Goal: Task Accomplishment & Management: Complete application form

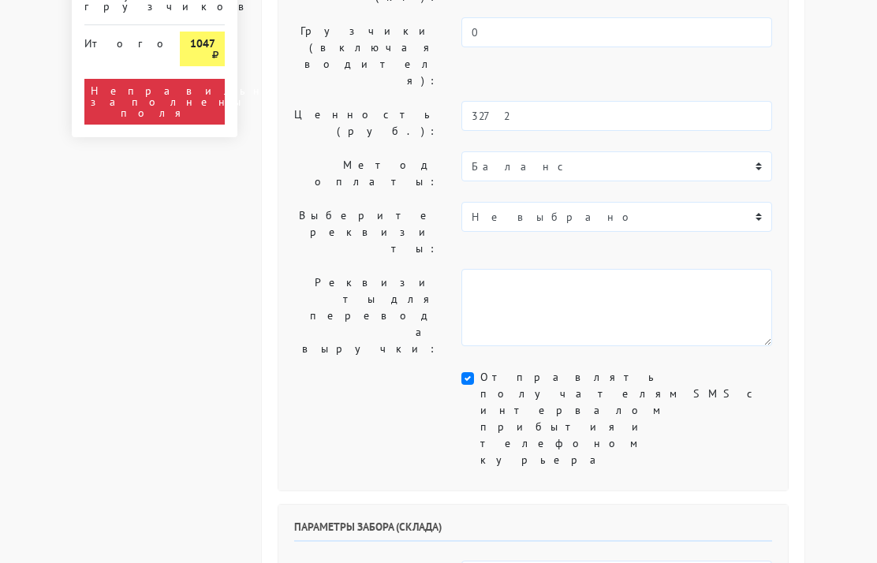
scroll to position [344, 0]
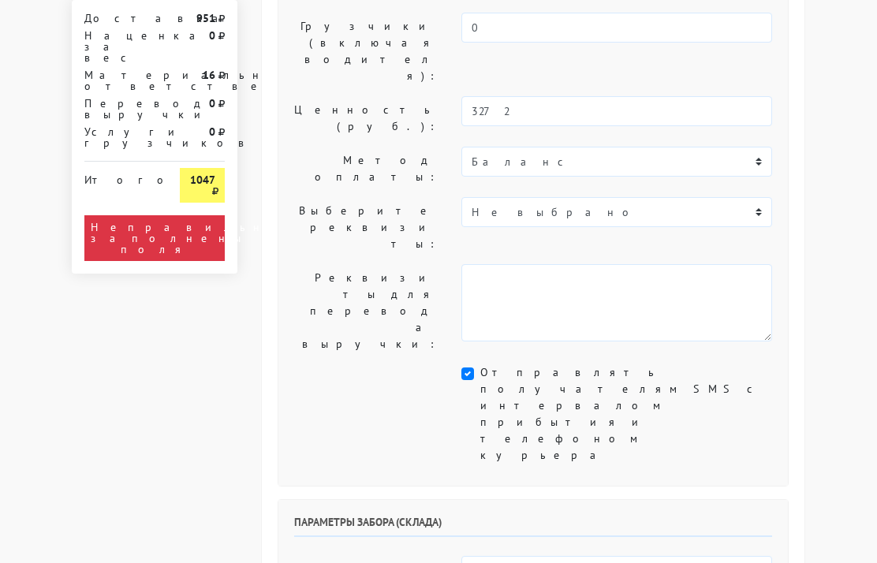
select select "15:00"
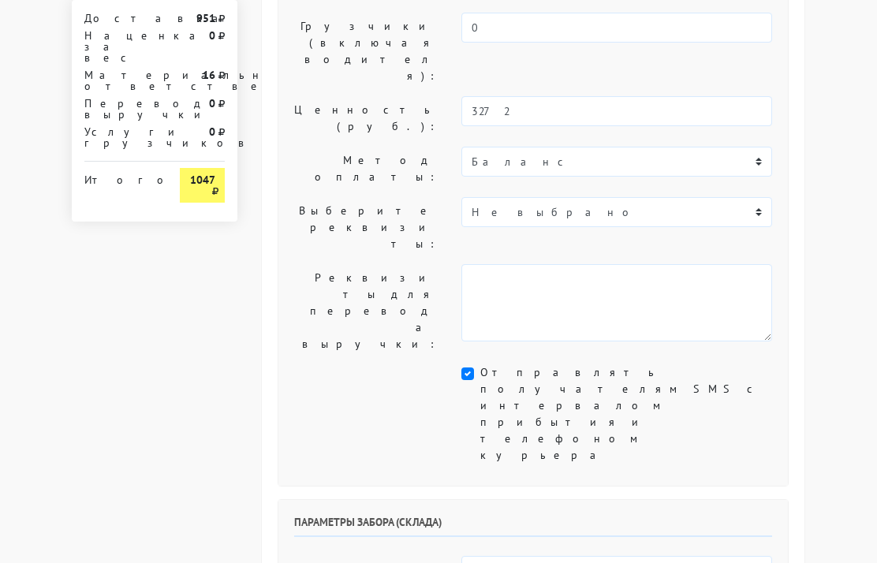
select select "18:00"
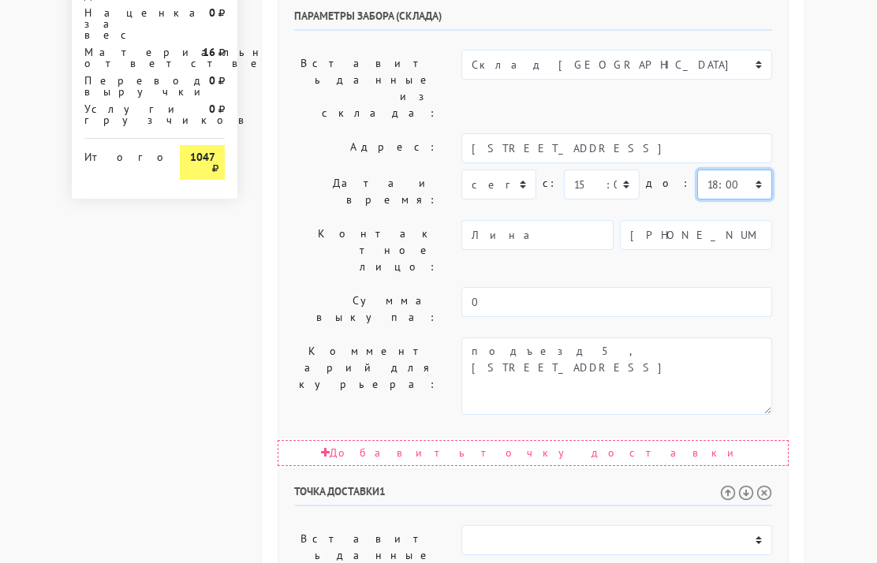
scroll to position [849, 0]
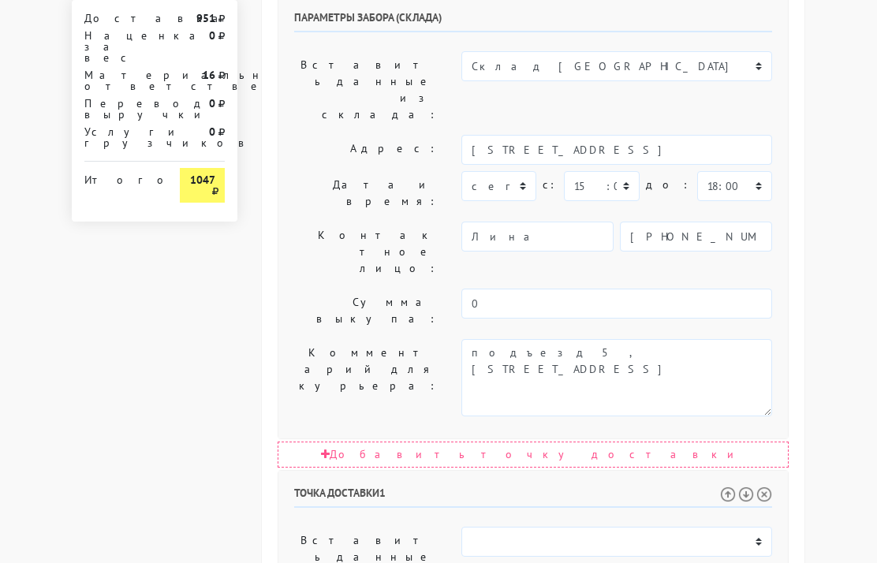
select select "19:00"
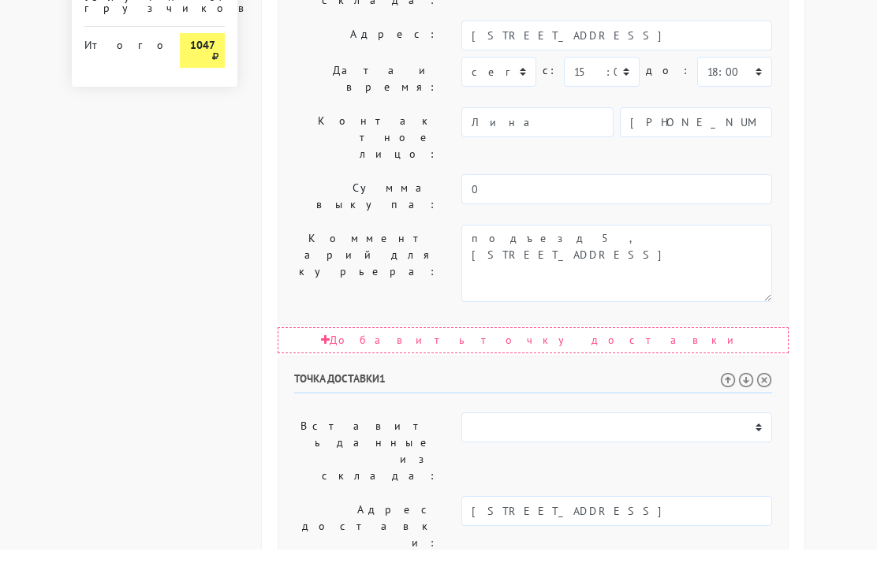
scroll to position [951, 0]
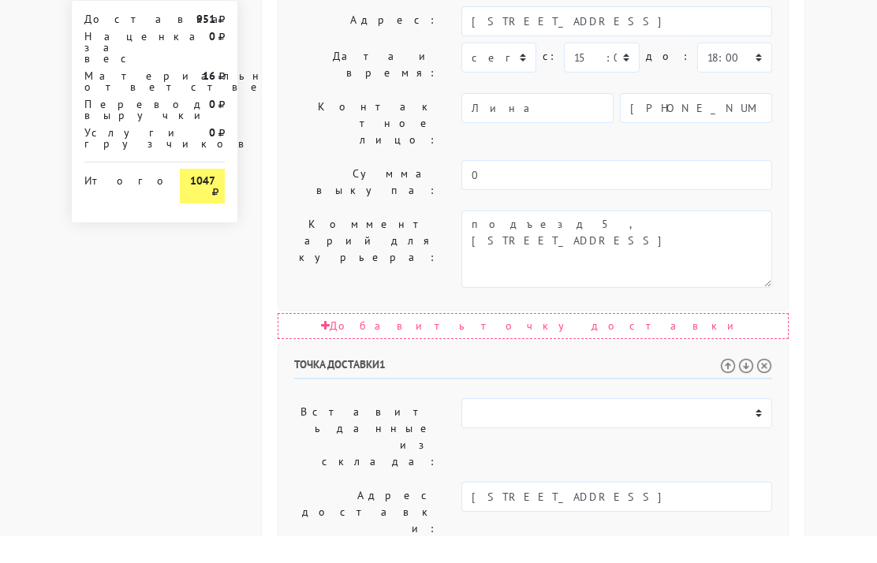
type input "+"
paste input "89099273399"
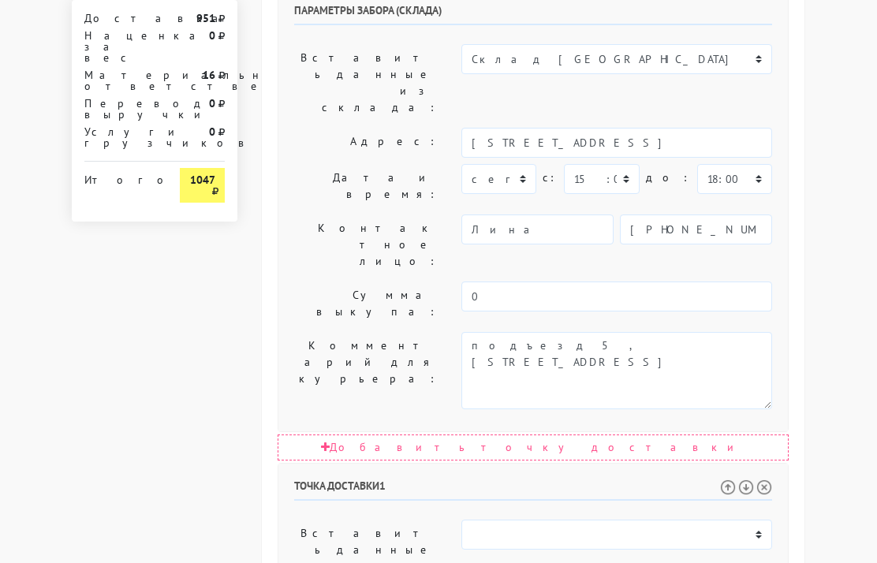
scroll to position [860, 0]
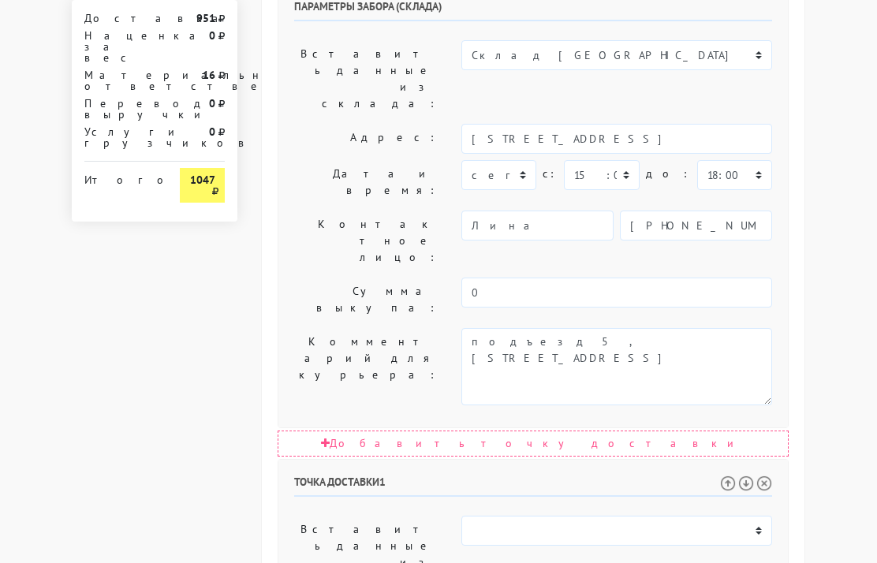
type input "89099273399"
click at [755, 516] on select "Склад [GEOGRAPHIC_DATA]" at bounding box center [617, 531] width 311 height 30
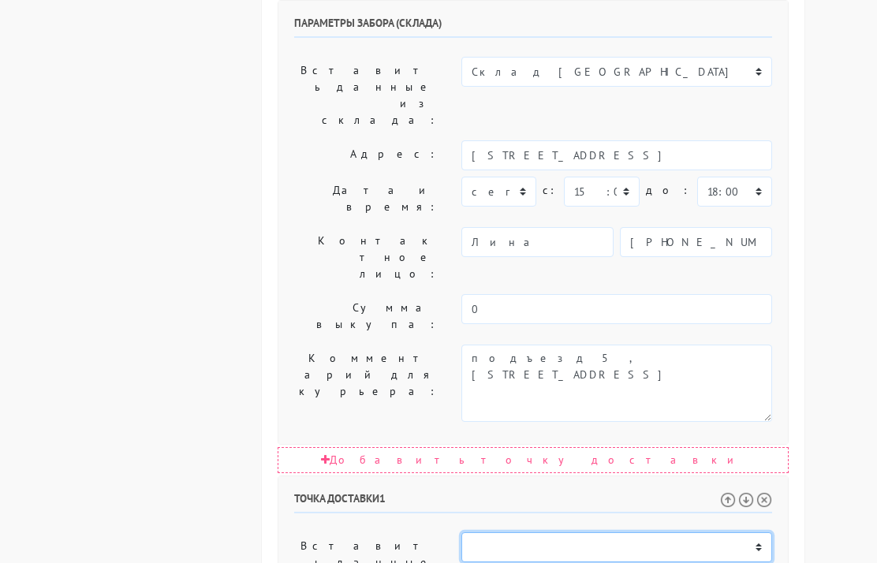
scroll to position [887, 0]
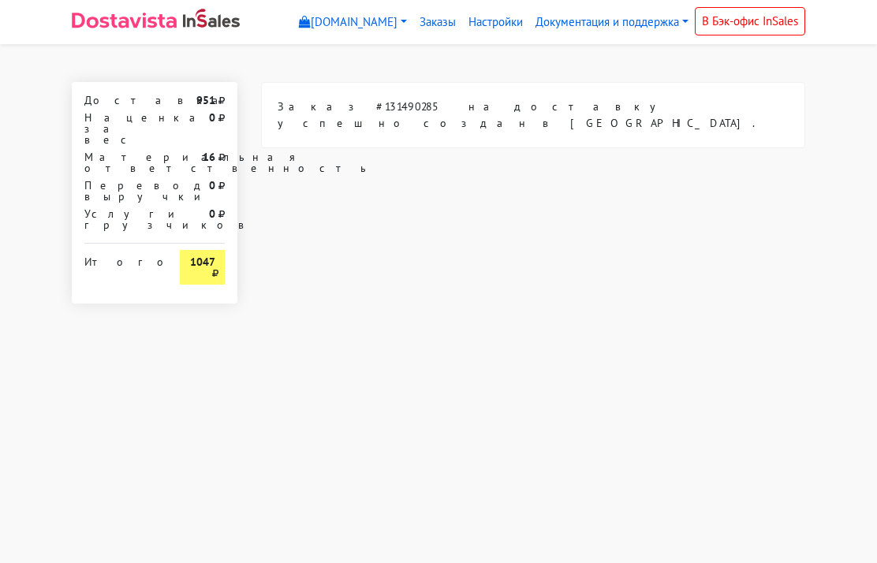
scroll to position [0, 0]
